Goal: Navigation & Orientation: Find specific page/section

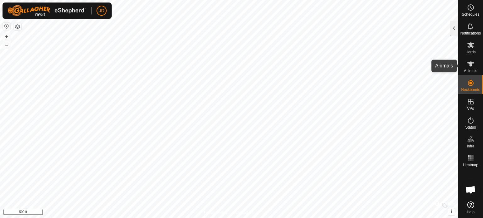
click at [474, 65] on icon at bounding box center [471, 64] width 8 height 8
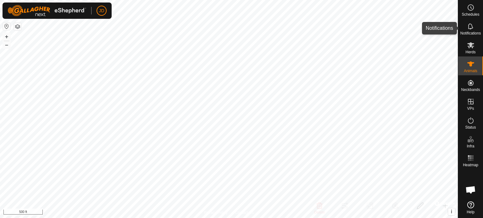
click at [470, 23] on icon at bounding box center [471, 27] width 8 height 8
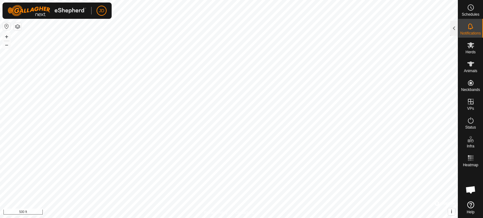
click at [470, 23] on icon at bounding box center [471, 27] width 8 height 8
click at [450, 27] on div at bounding box center [454, 28] width 8 height 15
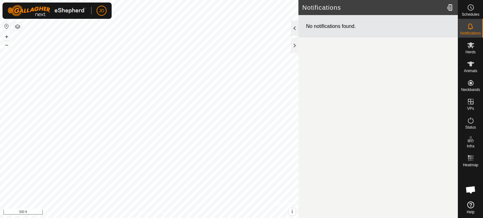
click at [293, 30] on div at bounding box center [295, 28] width 8 height 15
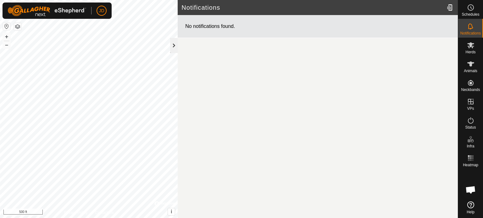
click at [174, 41] on div at bounding box center [174, 45] width 8 height 15
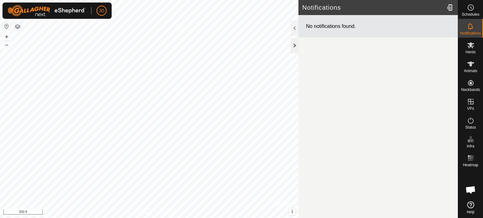
click at [296, 41] on div at bounding box center [295, 45] width 8 height 15
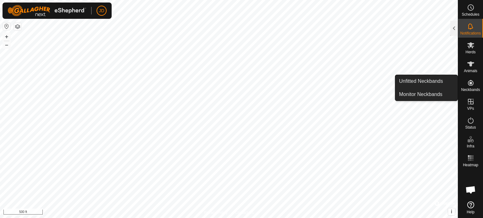
click at [469, 84] on icon at bounding box center [470, 83] width 6 height 6
click at [436, 81] on link "Unfitted Neckbands" at bounding box center [426, 81] width 62 height 13
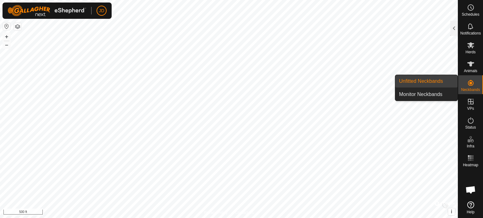
click at [436, 81] on link "Unfitted Neckbands" at bounding box center [426, 81] width 62 height 13
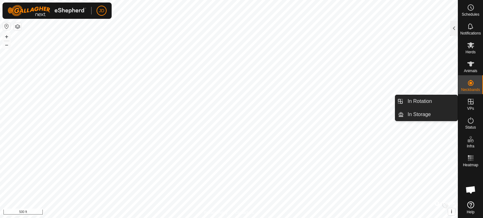
click at [471, 107] on span "VPs" at bounding box center [470, 109] width 7 height 4
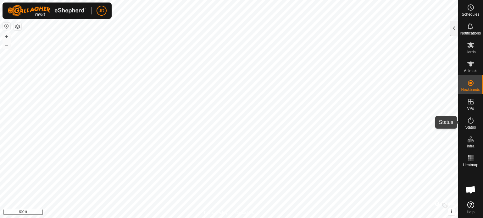
click at [469, 121] on icon at bounding box center [471, 121] width 8 height 8
click at [465, 121] on es-activation-svg-icon at bounding box center [470, 121] width 11 height 10
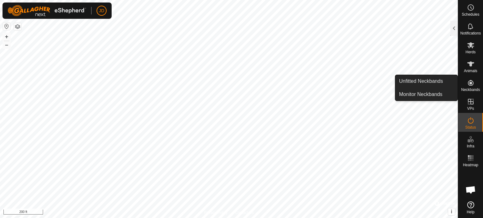
click at [471, 85] on icon at bounding box center [470, 83] width 6 height 6
click at [435, 80] on link "Unfitted Neckbands" at bounding box center [426, 81] width 62 height 13
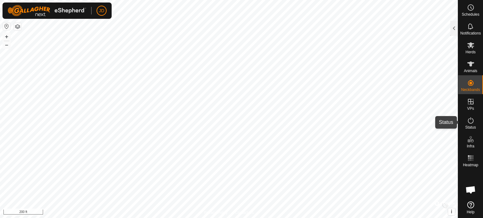
click at [472, 120] on icon at bounding box center [471, 121] width 8 height 8
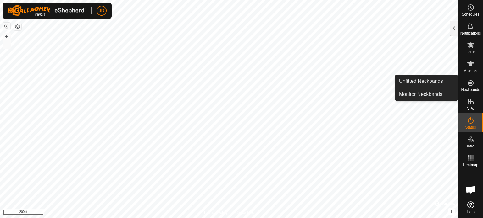
click at [470, 85] on icon at bounding box center [470, 83] width 6 height 6
click at [444, 84] on link "Unfitted Neckbands" at bounding box center [426, 81] width 62 height 13
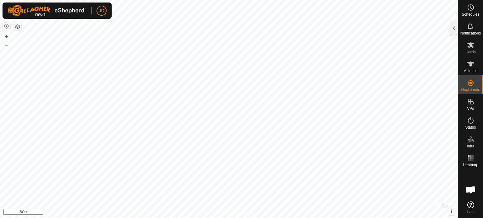
click at [19, 26] on button "button" at bounding box center [18, 27] width 8 height 8
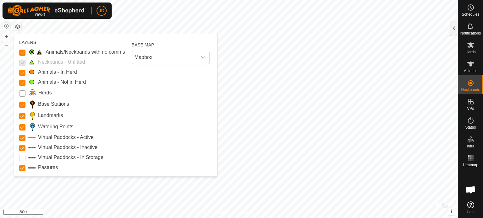
click at [24, 90] on input "Herds" at bounding box center [22, 93] width 6 height 6
click at [23, 61] on p-checkbox at bounding box center [22, 62] width 6 height 8
click at [33, 62] on span at bounding box center [32, 62] width 8 height 6
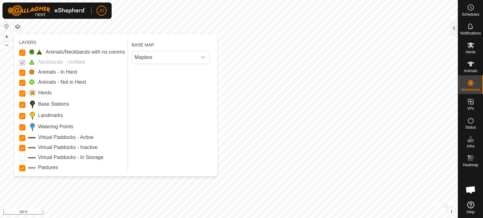
click at [33, 62] on span at bounding box center [32, 62] width 8 height 6
click at [24, 53] on Issue "Animals/Neckbands with no comms" at bounding box center [22, 53] width 6 height 6
click at [23, 61] on p-checkbox at bounding box center [22, 62] width 6 height 8
click at [23, 54] on Issue "Animals/Neckbands with no comms" at bounding box center [22, 53] width 6 height 6
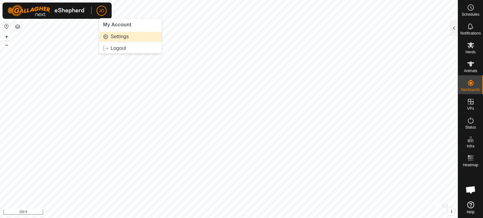
click at [117, 35] on link "Settings" at bounding box center [130, 37] width 62 height 10
click at [115, 36] on link "Settings" at bounding box center [130, 37] width 62 height 10
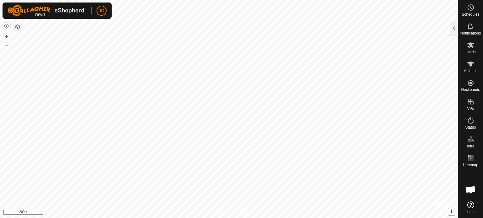
click at [451, 212] on span "i" at bounding box center [451, 211] width 1 height 5
click at [450, 211] on span "›" at bounding box center [451, 211] width 2 height 5
click at [467, 155] on icon at bounding box center [471, 159] width 8 height 8
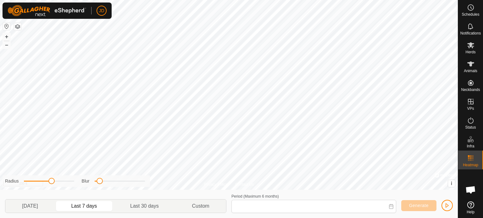
type input "[DATE] - [DATE]"
click at [467, 159] on icon at bounding box center [471, 159] width 8 height 8
click at [445, 203] on button "button" at bounding box center [446, 205] width 11 height 11
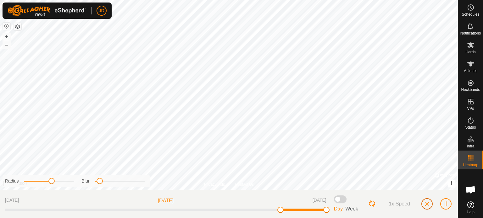
click at [426, 205] on span "button" at bounding box center [426, 204] width 5 height 5
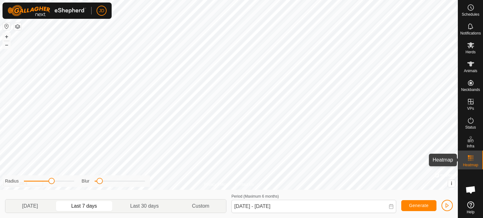
click at [467, 153] on es-heatmap-svg-icon at bounding box center [470, 158] width 11 height 10
click at [468, 155] on icon at bounding box center [471, 159] width 8 height 8
drag, startPoint x: 36, startPoint y: 180, endPoint x: 41, endPoint y: 181, distance: 5.4
click at [40, 181] on div "Radius" at bounding box center [39, 181] width 69 height 7
drag, startPoint x: 48, startPoint y: 179, endPoint x: 63, endPoint y: 183, distance: 15.8
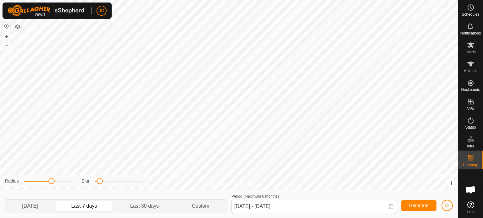
click at [63, 183] on div "Radius" at bounding box center [39, 181] width 69 height 7
click at [61, 183] on div "Radius" at bounding box center [39, 181] width 69 height 7
click at [450, 184] on button "i" at bounding box center [451, 183] width 7 height 7
click at [450, 184] on button "›" at bounding box center [451, 183] width 7 height 7
click at [390, 207] on icon at bounding box center [390, 206] width 5 height 5
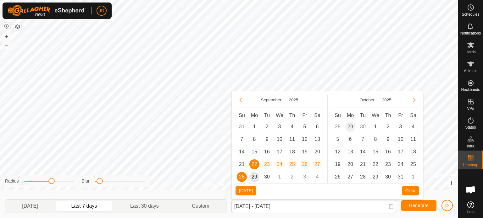
click at [390, 207] on icon at bounding box center [390, 206] width 5 height 5
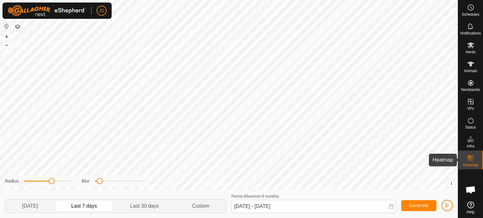
click at [467, 160] on rect at bounding box center [468, 161] width 2 height 2
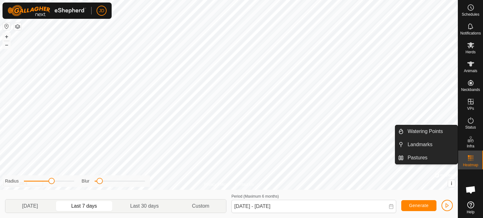
click at [468, 141] on icon at bounding box center [468, 140] width 3 height 3
click at [470, 142] on icon at bounding box center [471, 140] width 8 height 8
click at [411, 130] on link "Watering Points" at bounding box center [430, 131] width 54 height 13
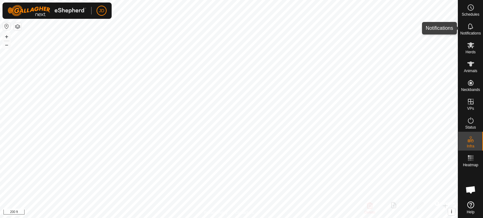
click at [467, 28] on icon at bounding box center [471, 27] width 8 height 8
